Goal: Task Accomplishment & Management: Use online tool/utility

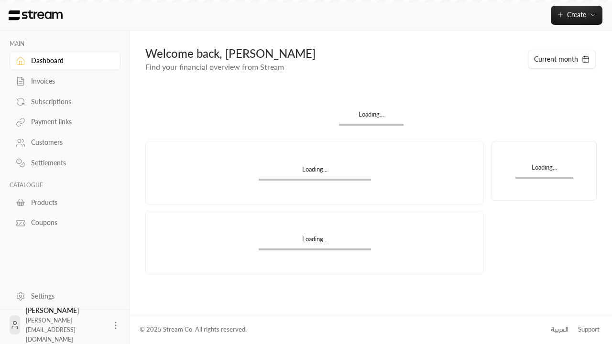
click at [64, 202] on div "Products" at bounding box center [69, 203] width 77 height 10
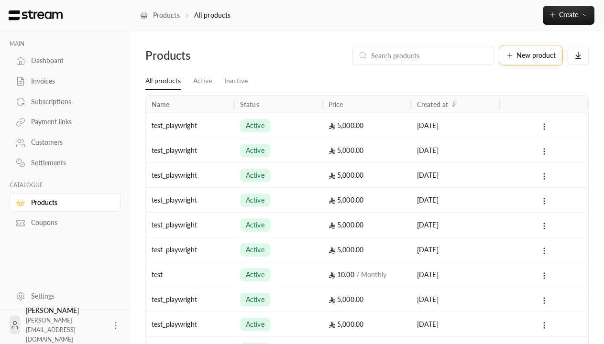
click at [530, 55] on span "New product" at bounding box center [535, 55] width 39 height 7
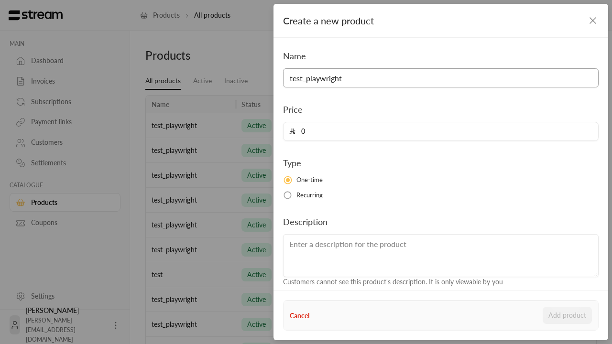
type input "test_playwright"
type input "5000"
click at [567, 315] on button "Add product" at bounding box center [566, 315] width 49 height 17
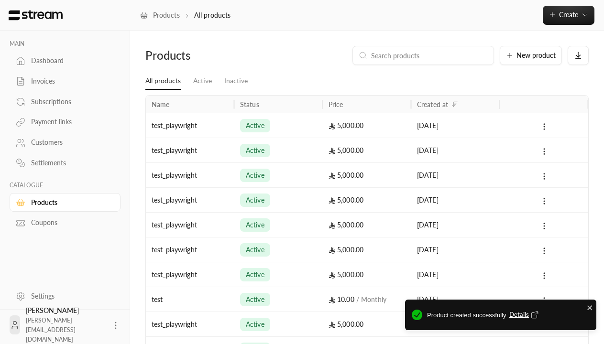
click at [524, 315] on span "Details" at bounding box center [525, 315] width 32 height 10
